Goal: Entertainment & Leisure: Consume media (video, audio)

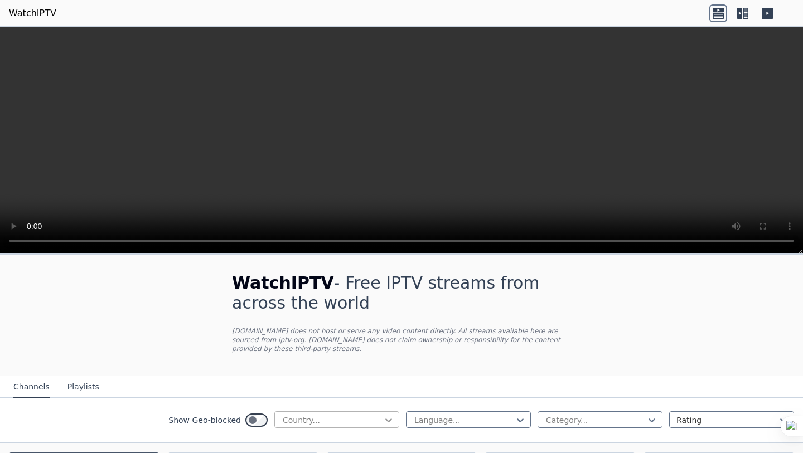
click at [386, 418] on icon at bounding box center [388, 420] width 11 height 11
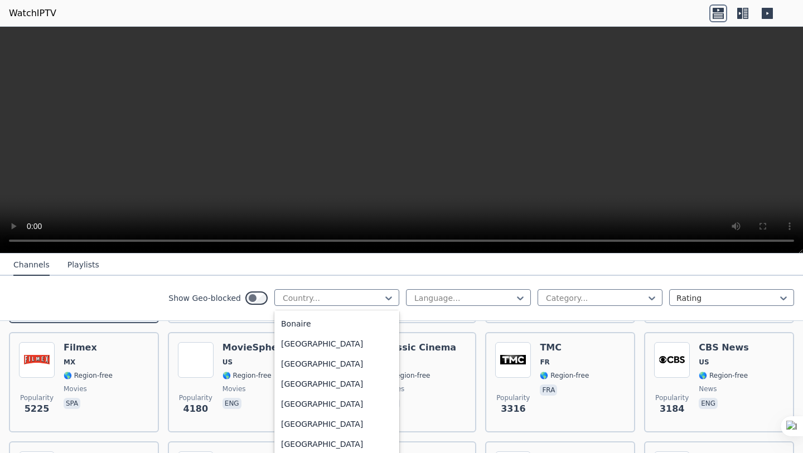
scroll to position [444, 0]
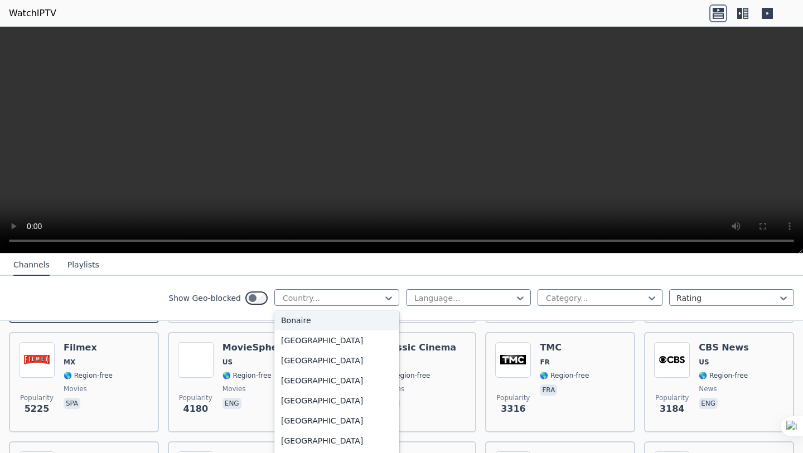
click at [129, 304] on div "Show Geo-blocked Bonaire, 23 of 206. 206 results available. Use Up and Down to …" at bounding box center [401, 298] width 803 height 45
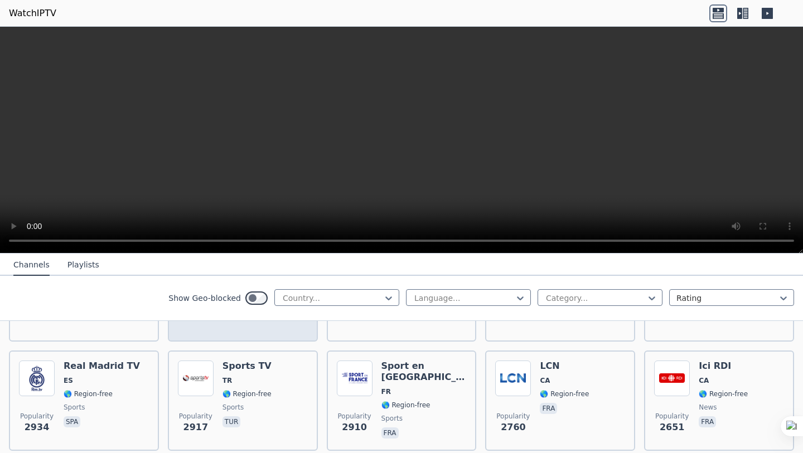
scroll to position [307, 0]
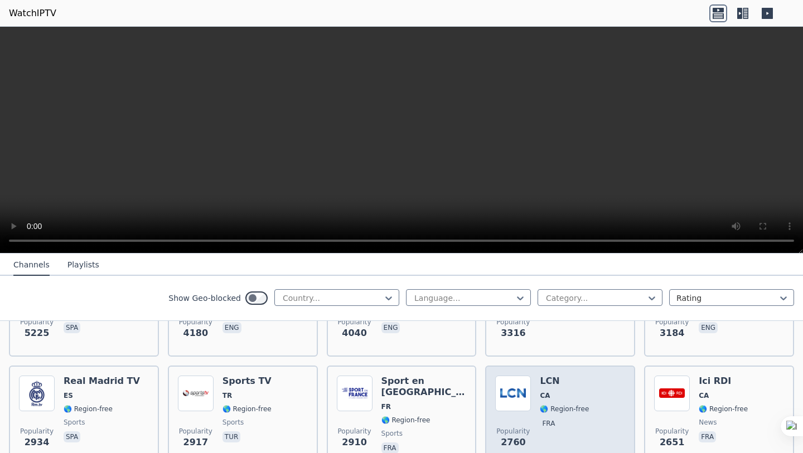
click at [537, 405] on div "Popularity 2760 LCN CA 🌎 Region-free fra" at bounding box center [560, 416] width 130 height 80
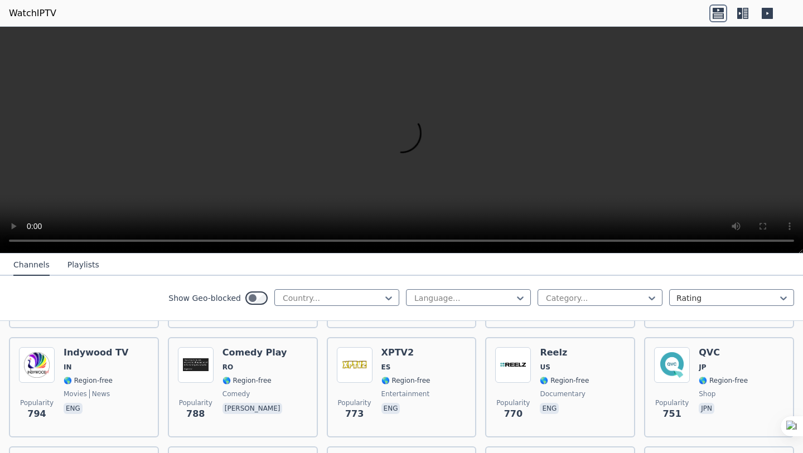
scroll to position [2167, 0]
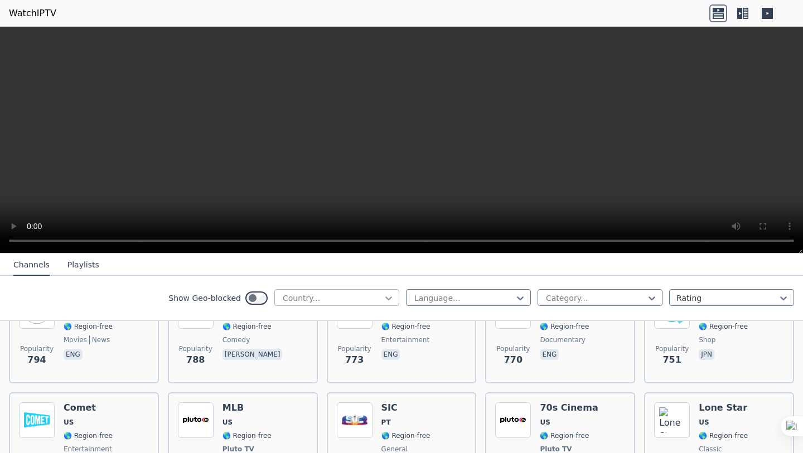
click at [388, 299] on icon at bounding box center [388, 299] width 7 height 4
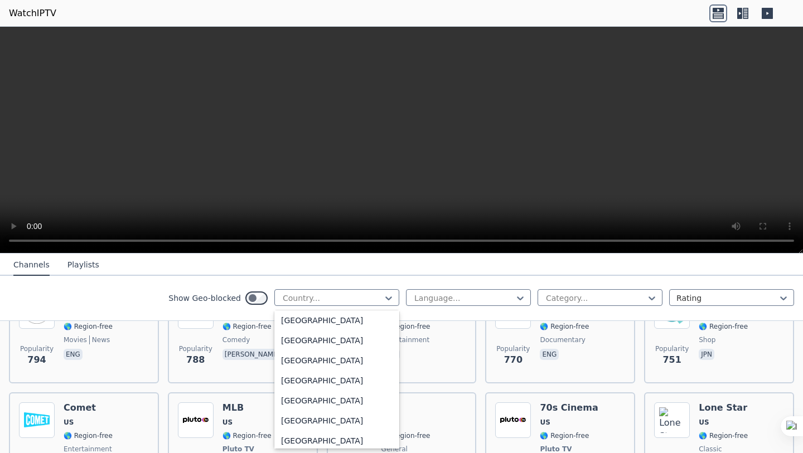
scroll to position [1261, 0]
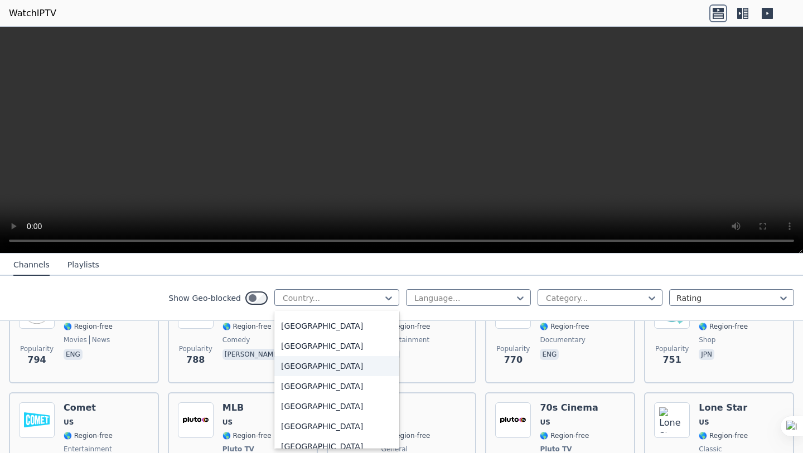
click at [323, 372] on div "[GEOGRAPHIC_DATA]" at bounding box center [336, 366] width 125 height 20
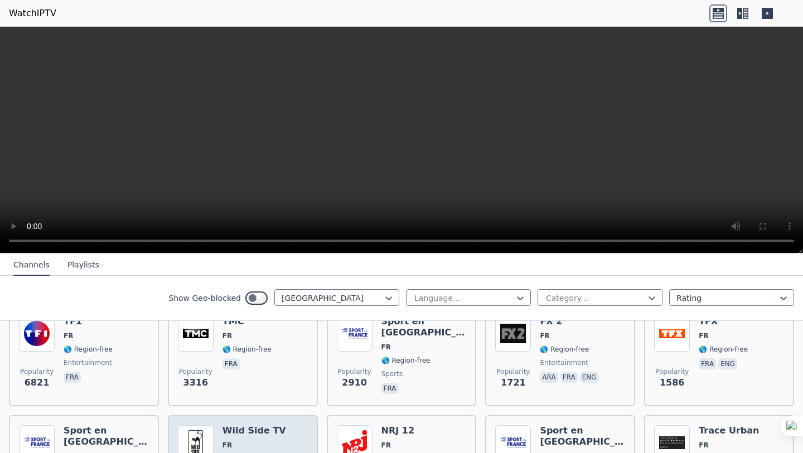
scroll to position [123, 0]
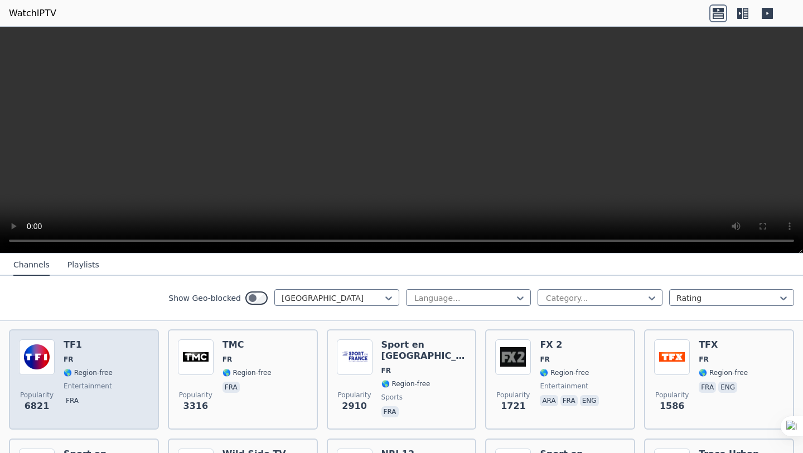
click at [94, 374] on span "🌎 Region-free" at bounding box center [88, 373] width 49 height 9
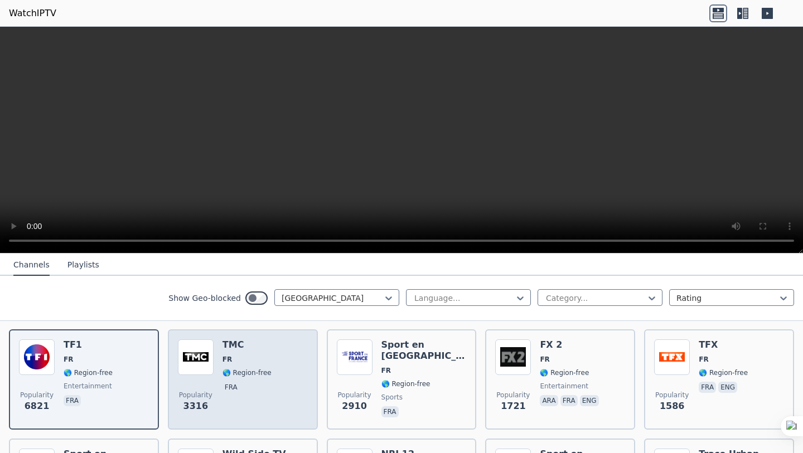
click at [212, 389] on span "Popularity 3316" at bounding box center [196, 402] width 36 height 36
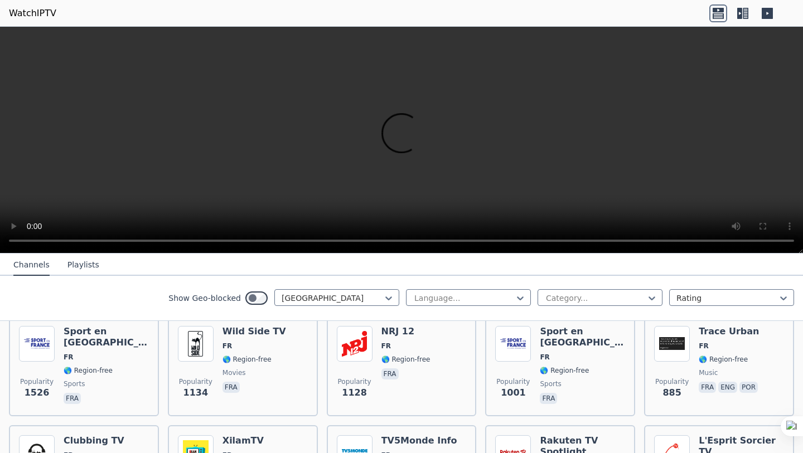
scroll to position [242, 0]
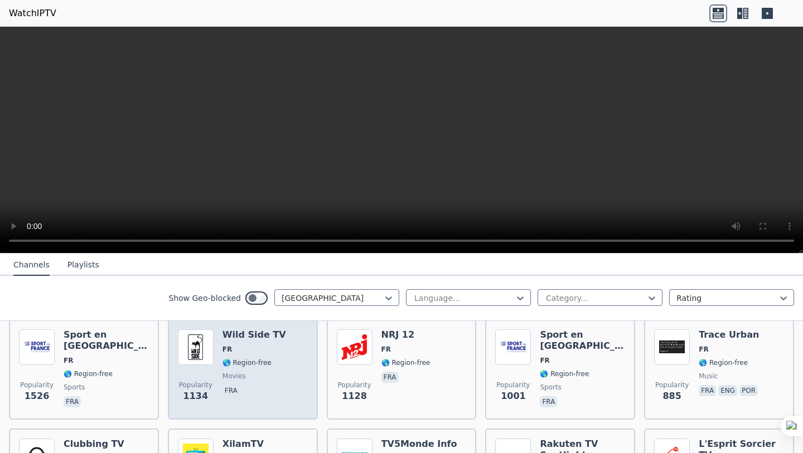
click at [226, 379] on span "movies" at bounding box center [233, 376] width 23 height 9
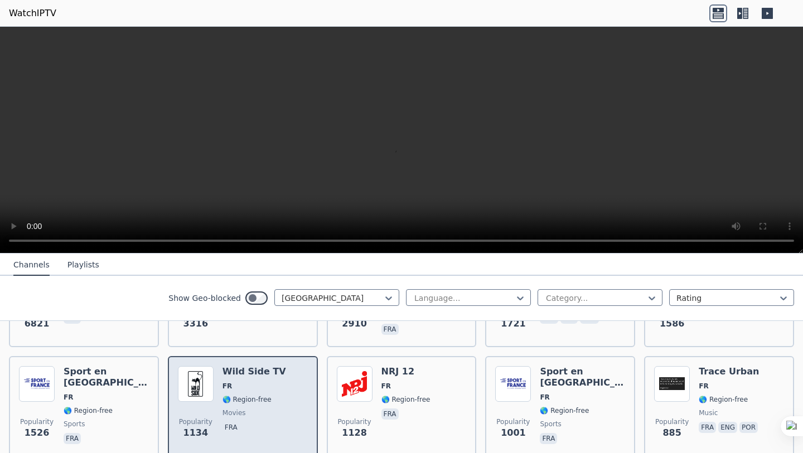
scroll to position [116, 0]
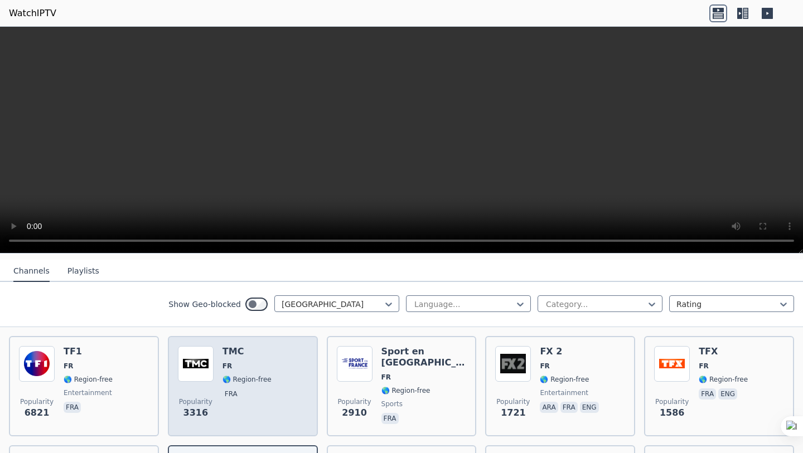
click at [223, 359] on div "TMC FR 🌎 Region-free fra" at bounding box center [246, 386] width 49 height 80
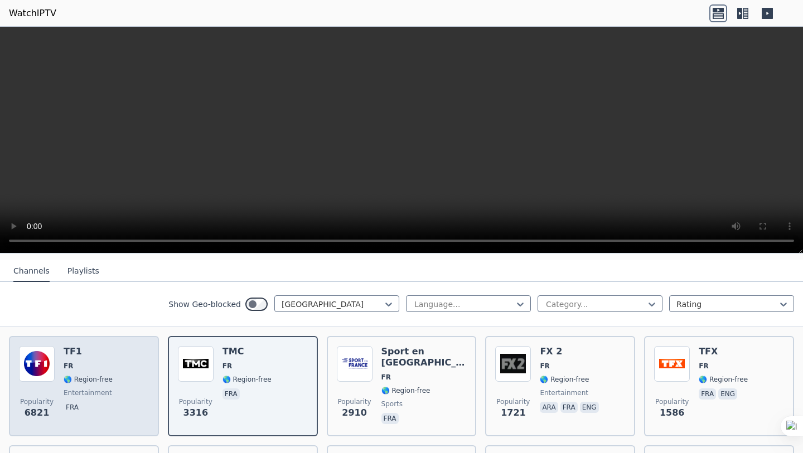
click at [99, 374] on div "TF1 FR 🌎 Region-free entertainment fra" at bounding box center [88, 386] width 49 height 80
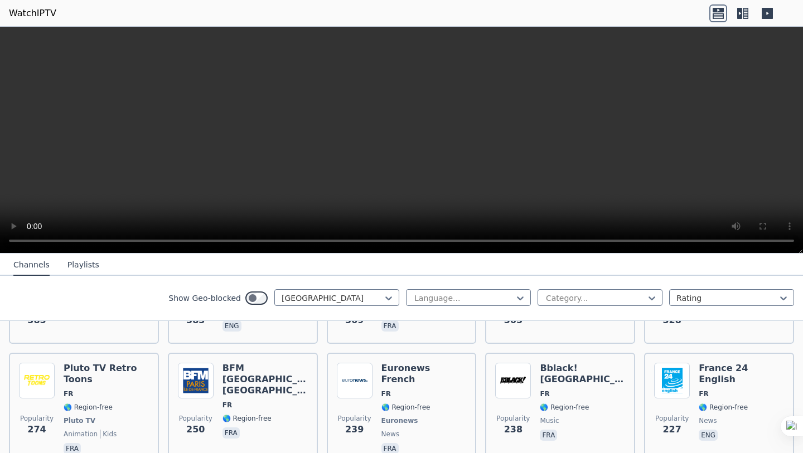
scroll to position [570, 0]
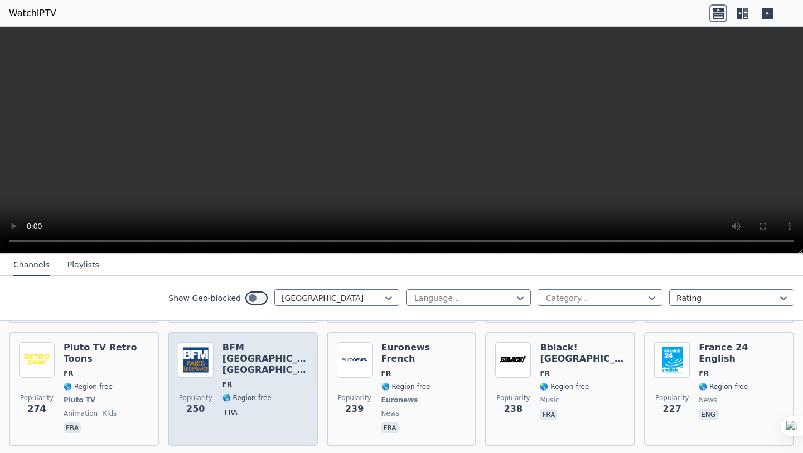
click at [212, 374] on img at bounding box center [196, 360] width 36 height 36
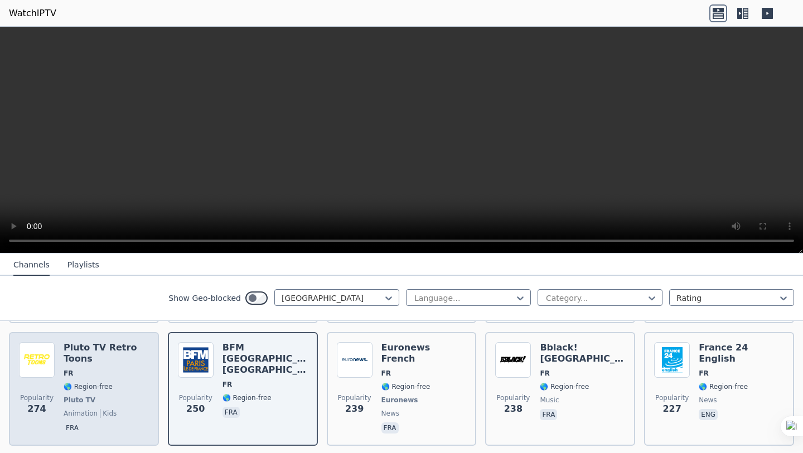
click at [132, 366] on div "Pluto TV Retro Toons FR 🌎 Region-free Pluto TV animation kids fra" at bounding box center [106, 389] width 85 height 94
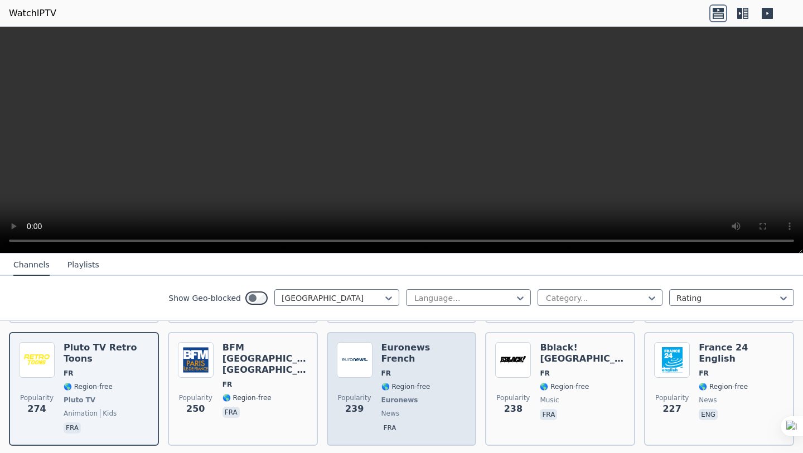
click at [374, 391] on div "Popularity 239 Euronews French FR 🌎 Region-free Euronews news fra" at bounding box center [402, 389] width 130 height 94
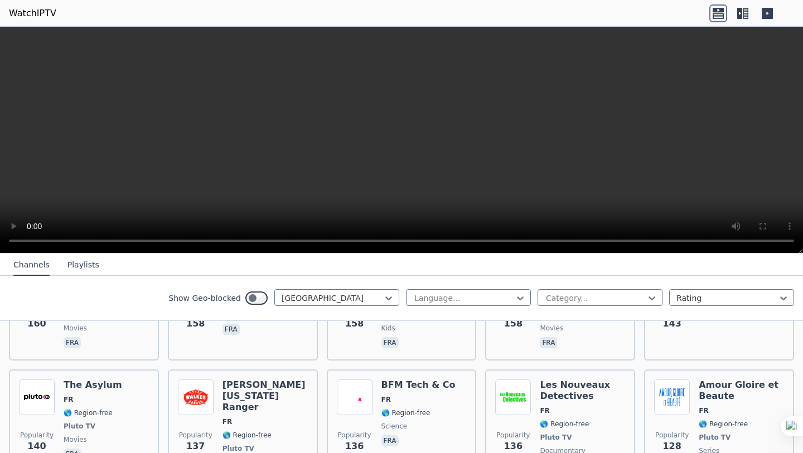
scroll to position [1162, 0]
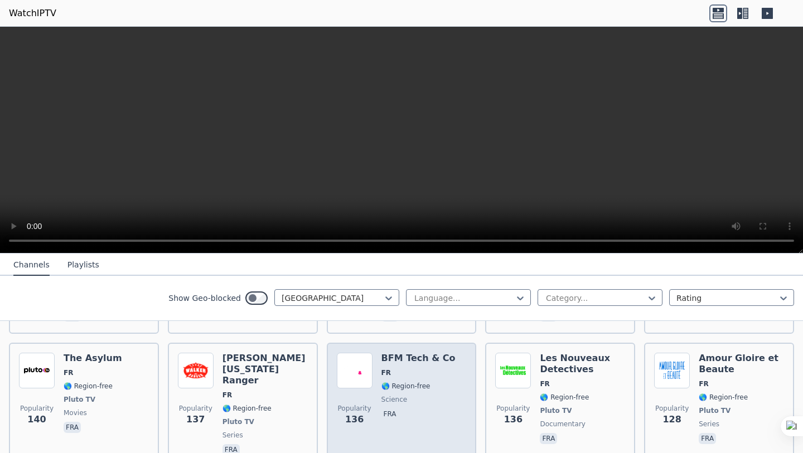
click at [372, 385] on div "Popularity 136 BFM Tech & Co FR 🌎 Region-free science fra" at bounding box center [402, 405] width 130 height 105
